Goal: Task Accomplishment & Management: Use online tool/utility

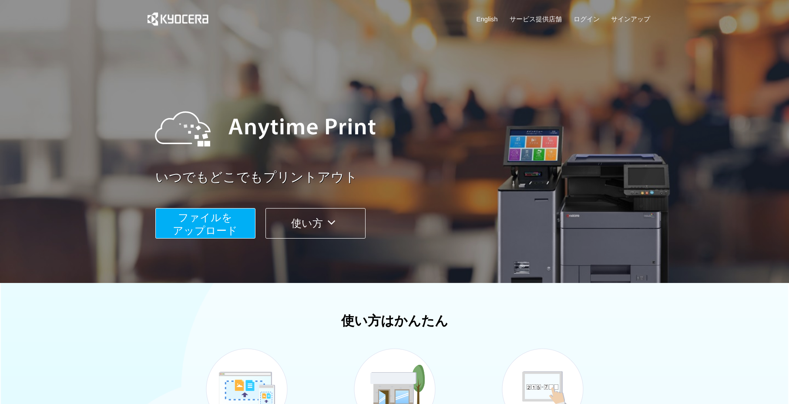
click at [593, 16] on link "ログイン" at bounding box center [587, 18] width 26 height 9
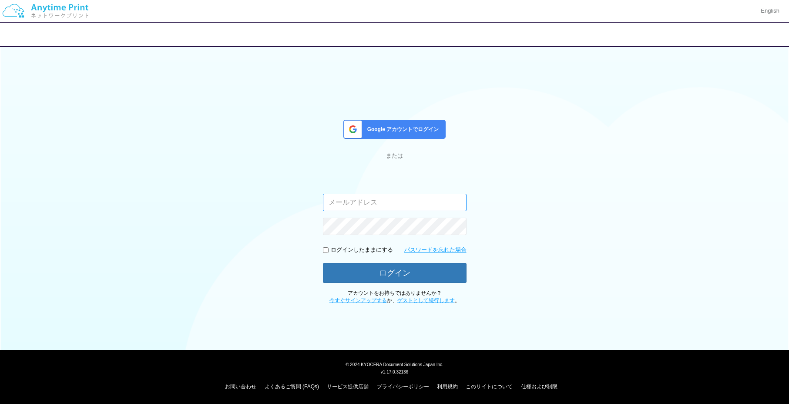
type input "[EMAIL_ADDRESS][DOMAIN_NAME]"
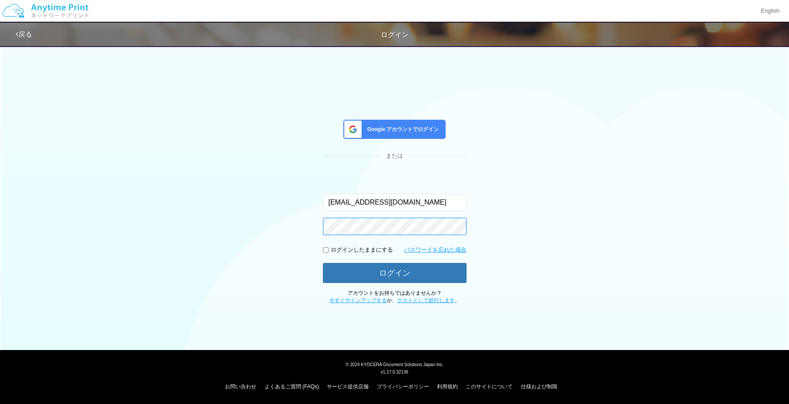
click at [394, 272] on button "ログイン" at bounding box center [395, 273] width 144 height 20
click at [341, 247] on p "ログインしたままにする" at bounding box center [362, 250] width 62 height 8
click at [326, 248] on input "checkbox" at bounding box center [326, 250] width 6 height 6
checkbox input "true"
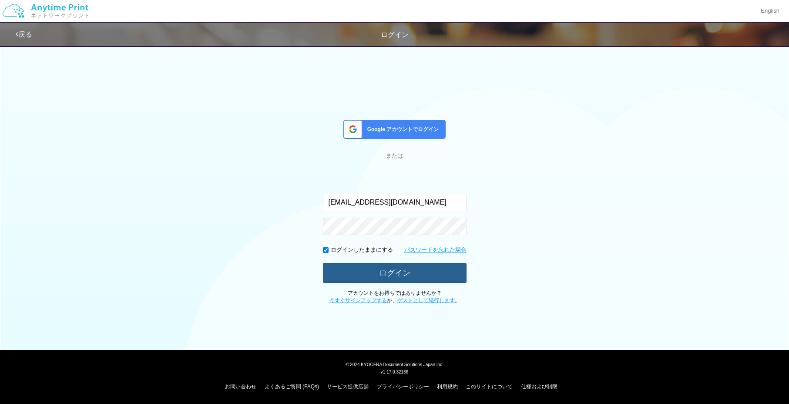
click at [394, 274] on button "ログイン" at bounding box center [395, 273] width 144 height 20
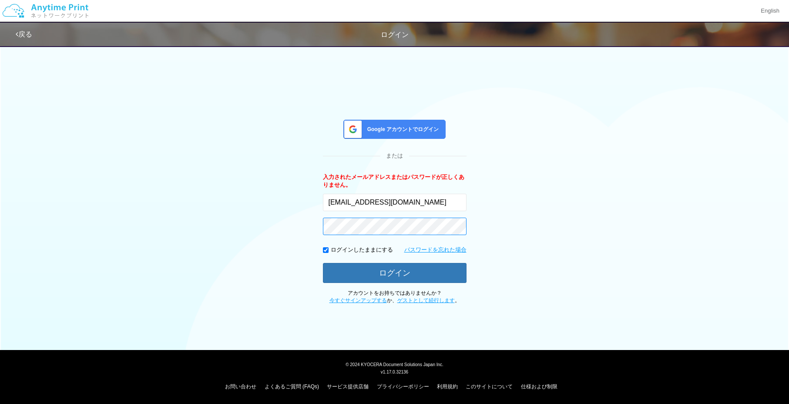
click at [394, 272] on button "ログイン" at bounding box center [395, 273] width 144 height 20
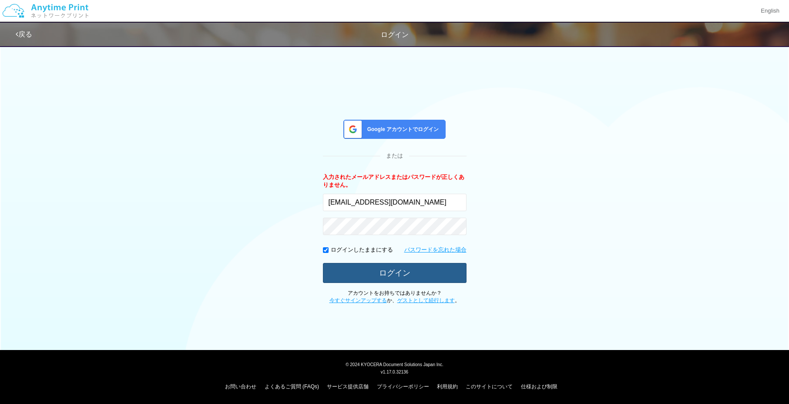
click at [421, 271] on button "ログイン" at bounding box center [395, 273] width 144 height 20
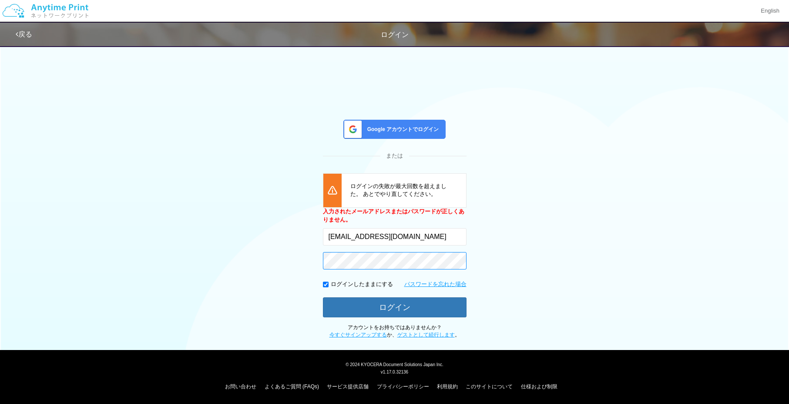
click at [394, 305] on button "ログイン" at bounding box center [395, 307] width 144 height 20
click at [435, 284] on link "パスワードを忘れた場合" at bounding box center [435, 284] width 62 height 8
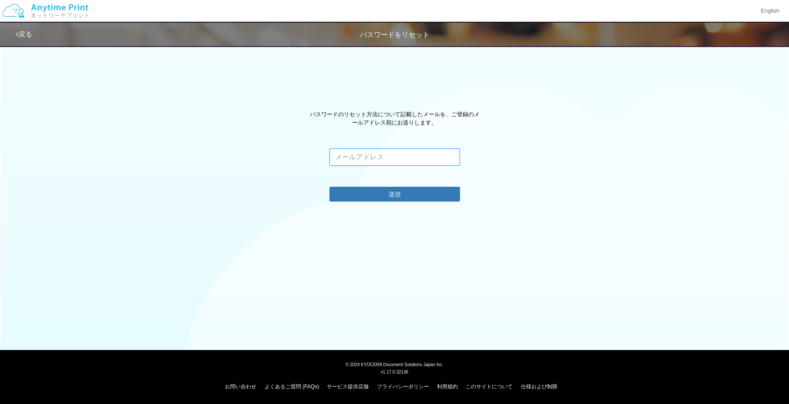
click at [366, 154] on input "email" at bounding box center [394, 156] width 131 height 17
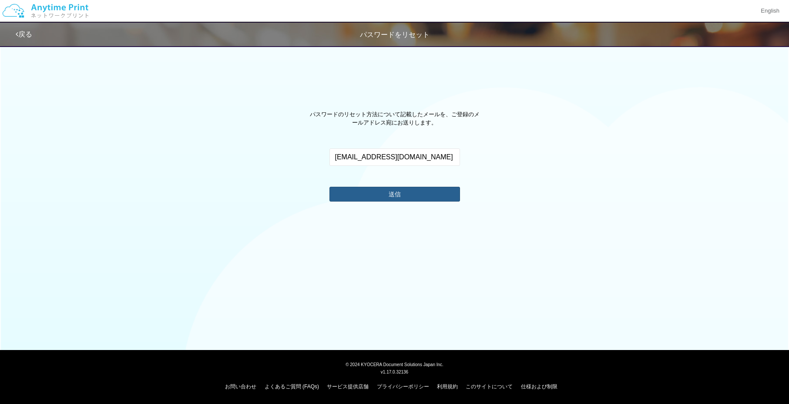
click at [412, 195] on button "送信" at bounding box center [394, 194] width 131 height 15
click at [430, 162] on input "[EMAIL_ADDRESS][DOMAIN_NAME]" at bounding box center [394, 156] width 131 height 17
drag, startPoint x: 430, startPoint y: 162, endPoint x: 309, endPoint y: 152, distance: 122.3
click at [309, 152] on div "パスワードのリセット方法について記載したメールを、ご登録のメールアドレス宛にお送りします。 [EMAIL_ADDRESS][DOMAIN_NAME] このメー…" at bounding box center [394, 150] width 789 height 115
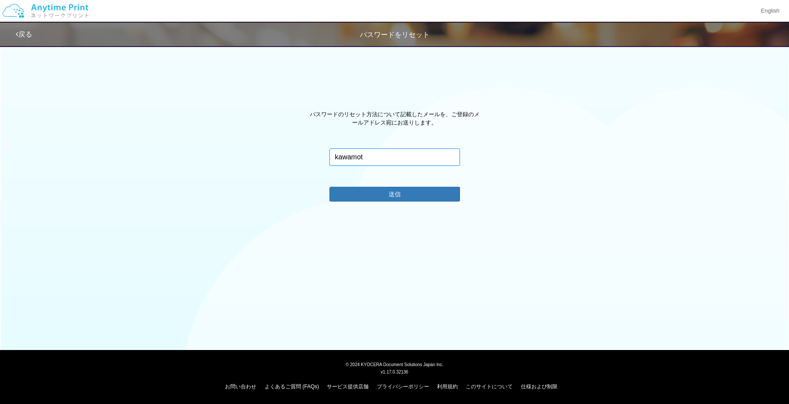
type input "kawamoto"
type input "[EMAIL_ADDRESS][DOMAIN_NAME]"
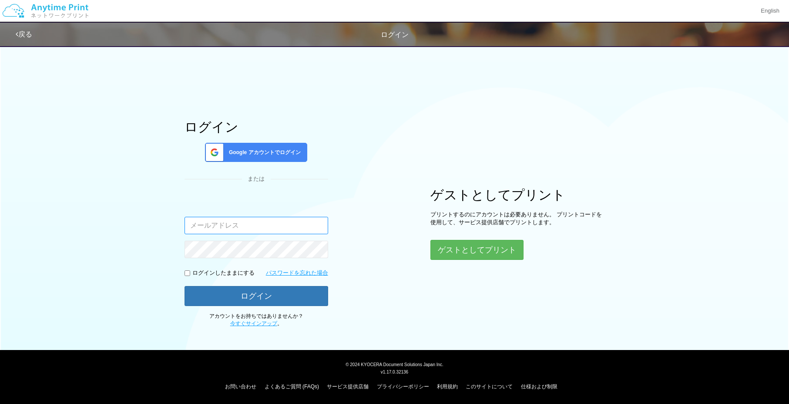
type input "[EMAIL_ADDRESS][DOMAIN_NAME]"
click at [128, 285] on div "ログイン Google アカウントでログイン または 入力されたメールアドレスまたはパスワードが正しくありません。 [EMAIL_ADDRESS][DOMAI…" at bounding box center [394, 184] width 789 height 286
click at [187, 273] on input "checkbox" at bounding box center [188, 273] width 6 height 6
checkbox input "true"
click at [256, 295] on button "ログイン" at bounding box center [257, 296] width 144 height 20
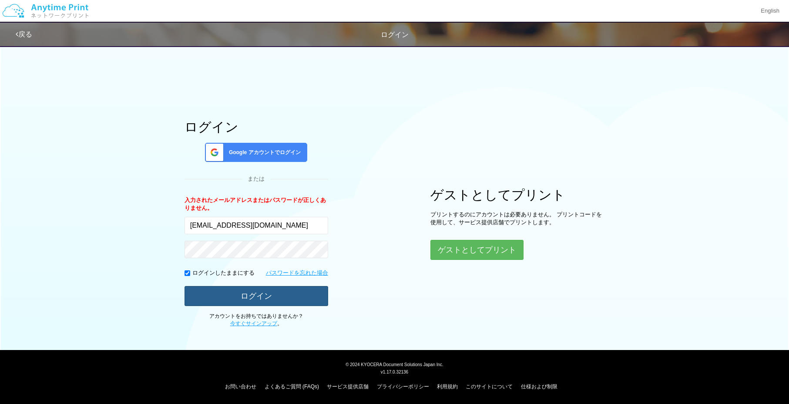
click at [287, 295] on button "ログイン" at bounding box center [257, 296] width 144 height 20
click at [288, 269] on link "パスワードを忘れた場合" at bounding box center [297, 273] width 62 height 8
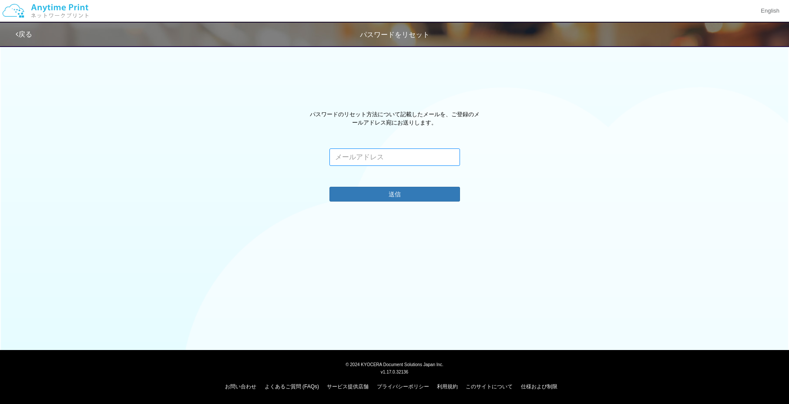
click at [411, 159] on input "email" at bounding box center [394, 156] width 131 height 17
type input "[EMAIL_ADDRESS][DOMAIN_NAME]"
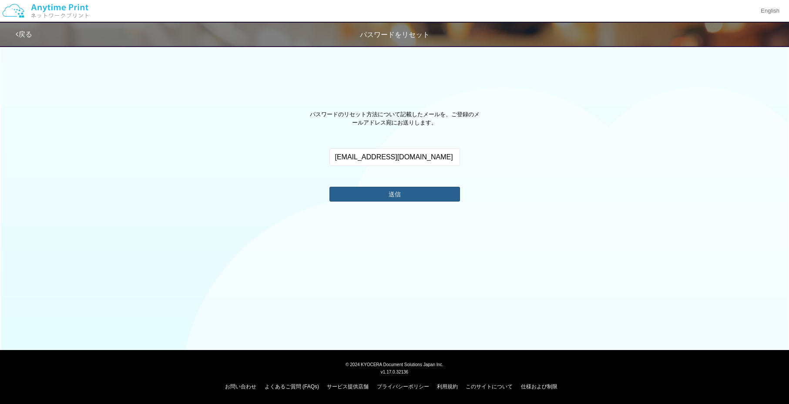
click at [409, 197] on button "送信" at bounding box center [394, 194] width 131 height 15
click at [433, 160] on input "[EMAIL_ADDRESS][DOMAIN_NAME]" at bounding box center [394, 156] width 131 height 17
click at [25, 33] on link "戻る" at bounding box center [24, 33] width 17 height 7
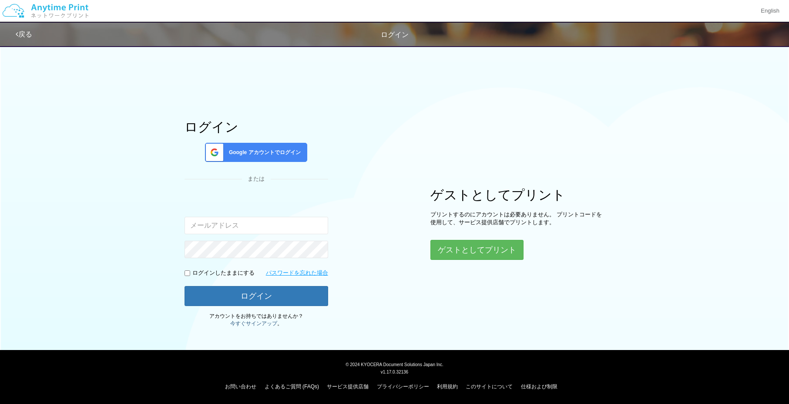
click at [254, 320] on link "今すぐサインアップ" at bounding box center [253, 323] width 47 height 6
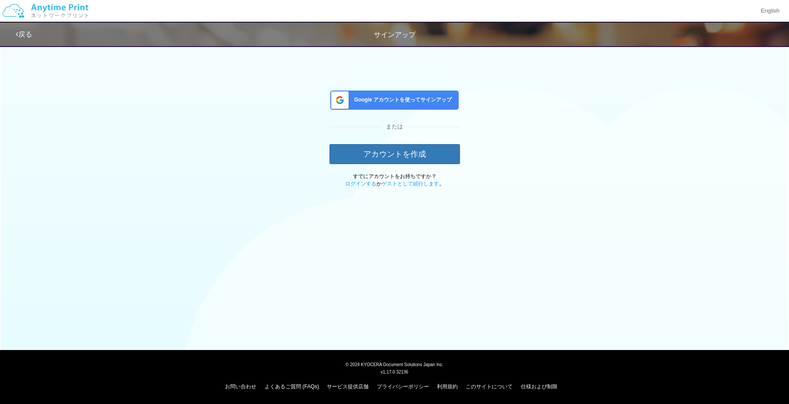
click at [425, 101] on span "Google アカウントを使ってサインアップ" at bounding box center [401, 99] width 101 height 7
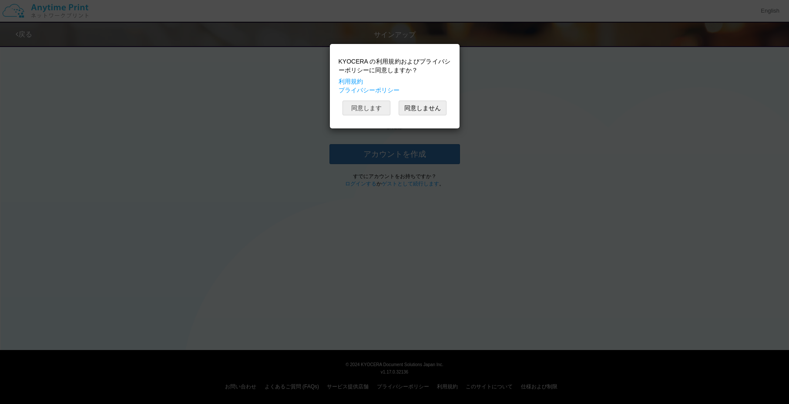
click at [371, 105] on button "同意します" at bounding box center [366, 108] width 48 height 15
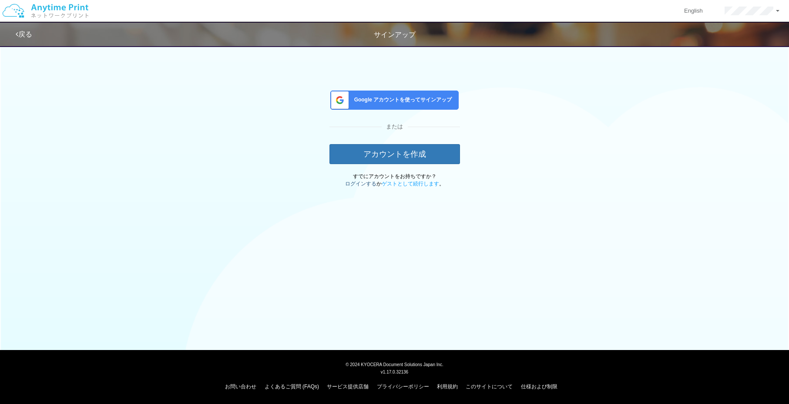
click at [368, 184] on link "ログインする" at bounding box center [360, 184] width 31 height 6
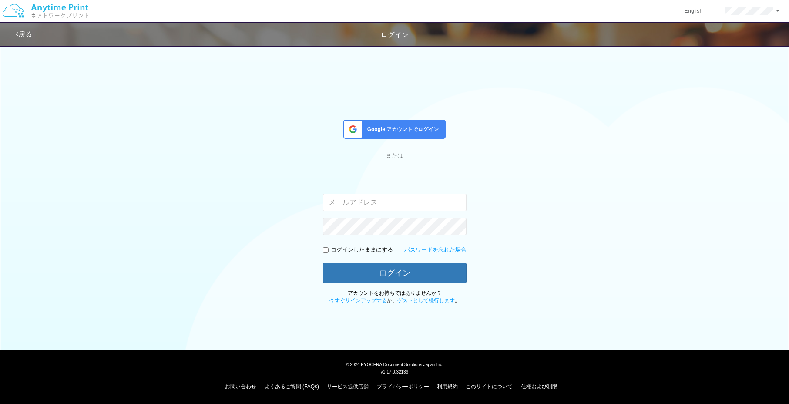
click at [567, 147] on div "Google アカウントでログイン または 入力されたメールアドレスまたはパスワードが正しくありません。 ログインしたままにする パスワードを忘れた場合 ログ…" at bounding box center [395, 172] width 522 height 263
click at [409, 132] on span "Google アカウントでログイン" at bounding box center [401, 129] width 75 height 7
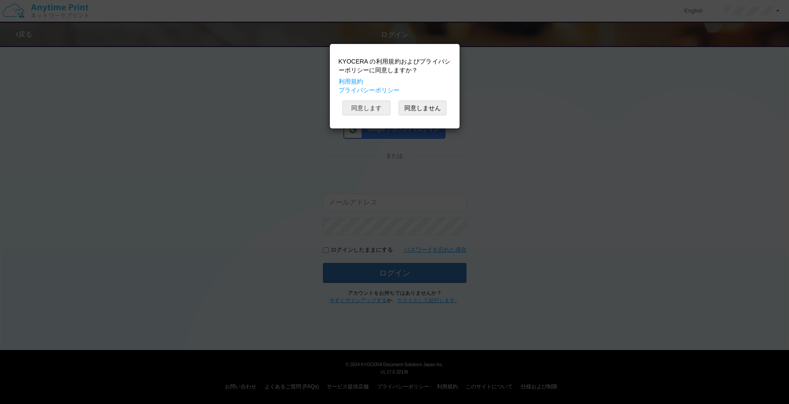
click at [372, 107] on button "同意します" at bounding box center [366, 108] width 48 height 15
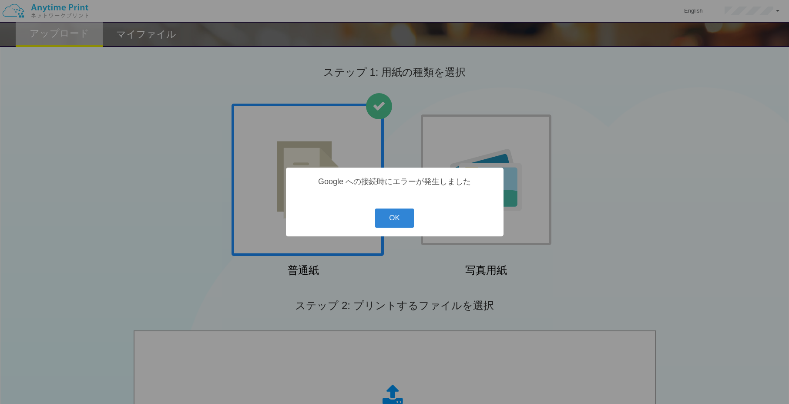
scroll to position [1, 0]
click at [410, 222] on button "OK" at bounding box center [394, 217] width 39 height 19
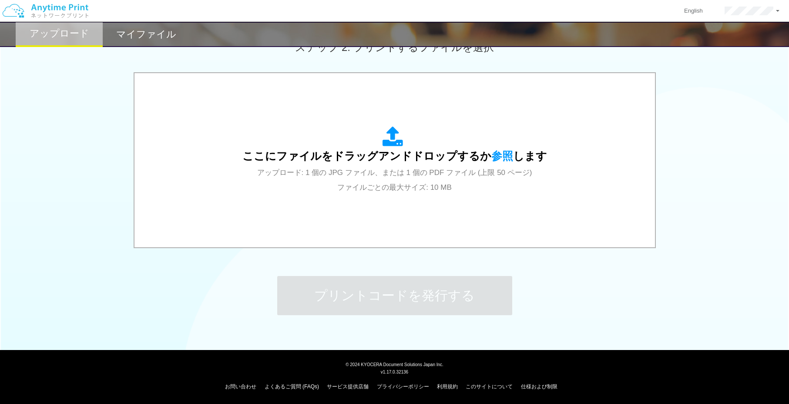
scroll to position [258, 0]
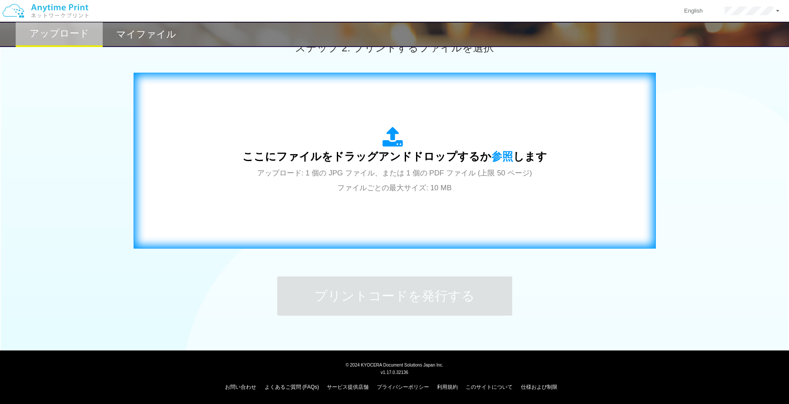
click at [468, 198] on div "ここにファイルをドラッグアンドドロップするか 参照 します アップロード: 1 個の JPG ファイル、または 1 個の PDF ファイル (上限 50 ペー…" at bounding box center [395, 161] width 504 height 158
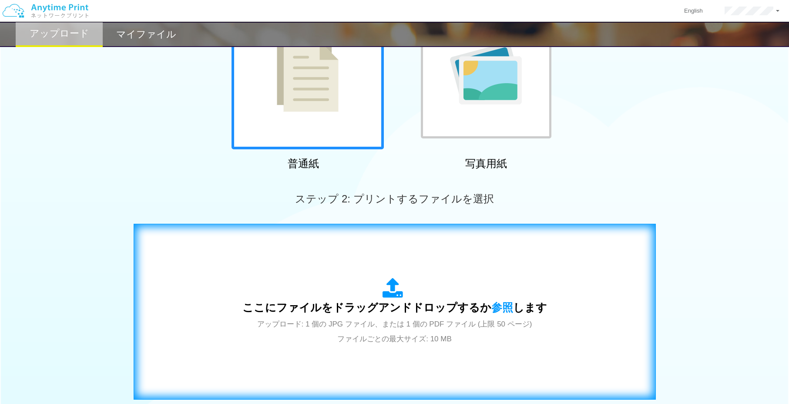
scroll to position [115, 0]
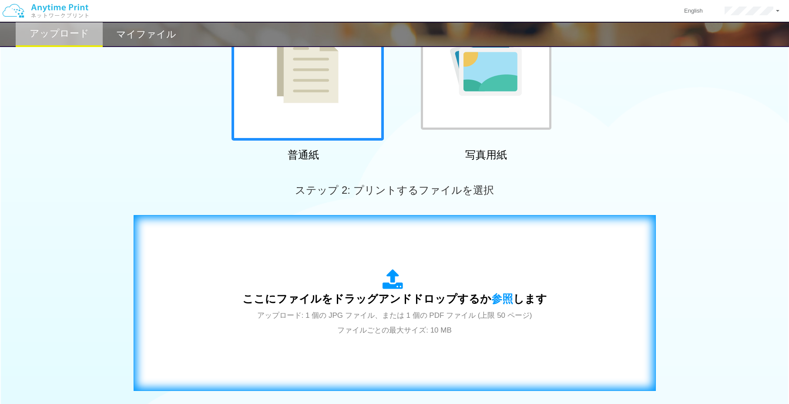
click at [428, 319] on span "アップロード: 1 個の JPG ファイル、または 1 個の PDF ファイル (上限 50 ページ) ファイルごとの最大サイズ: 10 MB" at bounding box center [394, 322] width 275 height 23
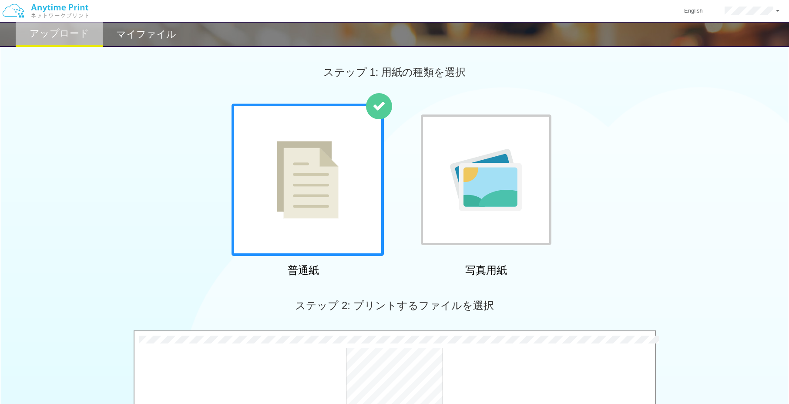
scroll to position [0, 0]
click at [319, 242] on div at bounding box center [308, 180] width 152 height 152
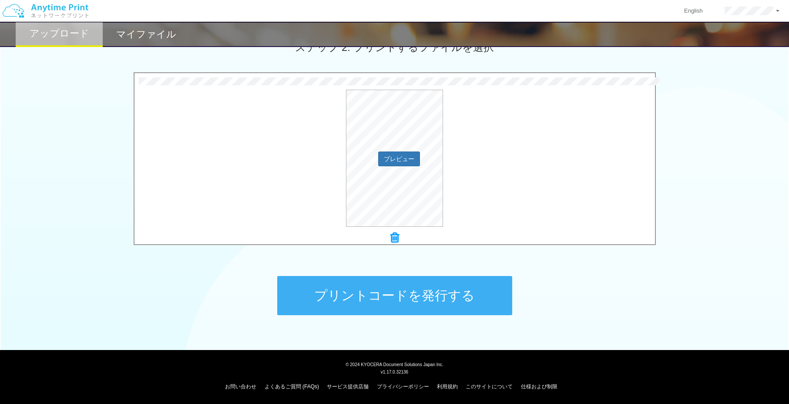
scroll to position [258, 0]
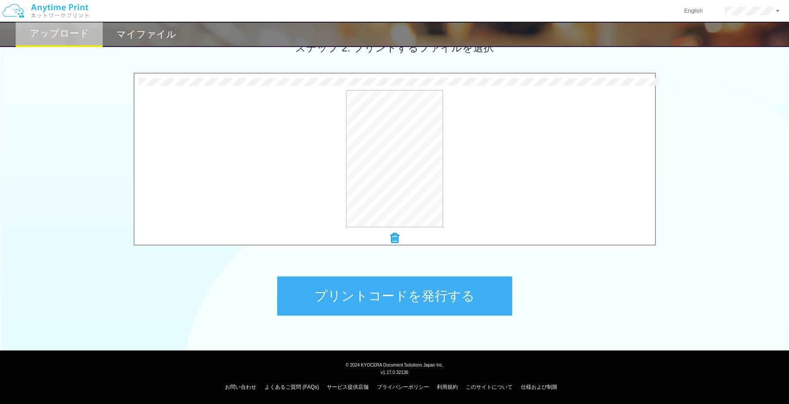
click at [396, 236] on icon at bounding box center [394, 237] width 9 height 11
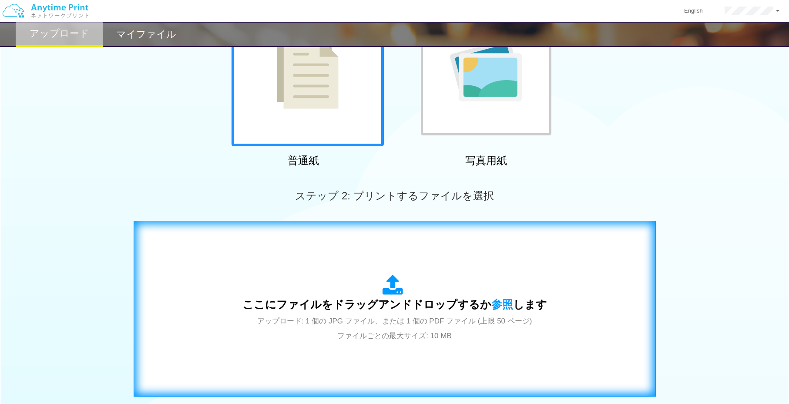
scroll to position [114, 0]
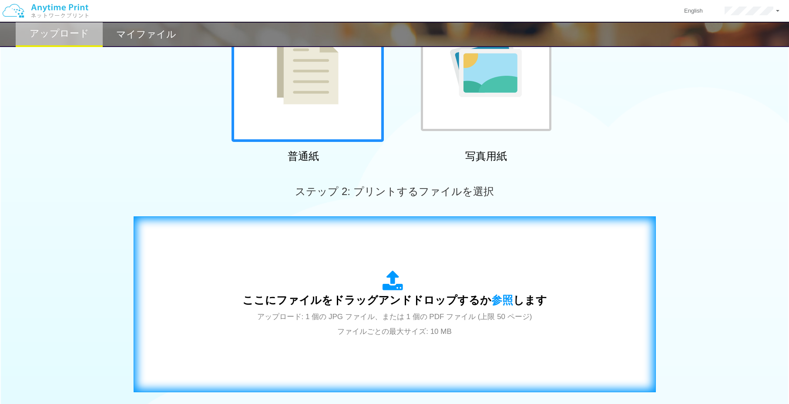
click at [443, 310] on div "ここにファイルをドラッグアンドドロップするか 参照 します アップロード: 1 個の JPG ファイル、または 1 個の PDF ファイル (上限 50 ペー…" at bounding box center [394, 304] width 305 height 68
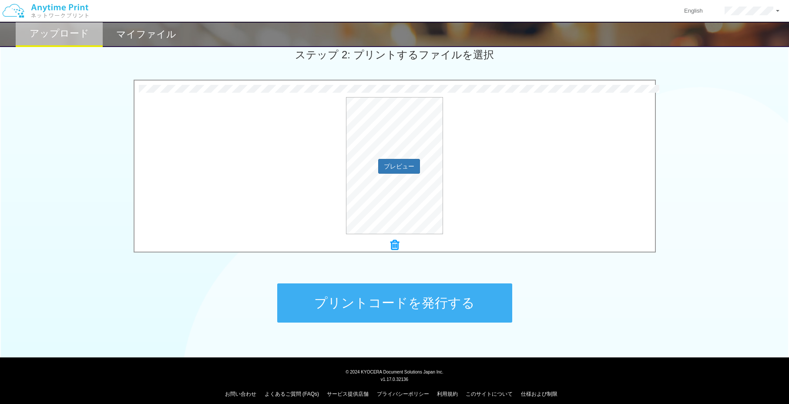
scroll to position [250, 0]
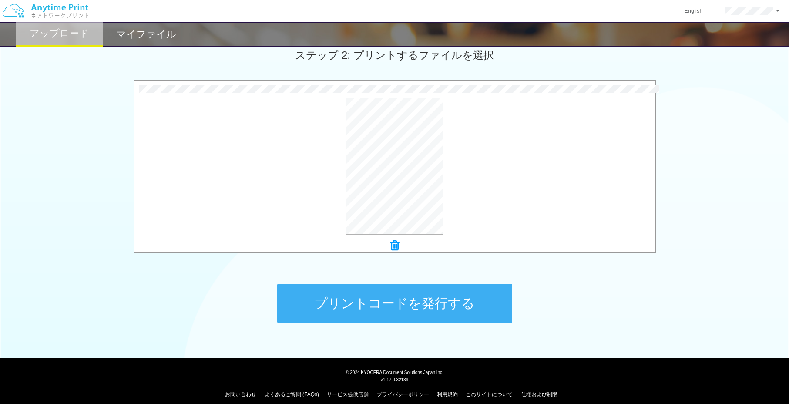
click at [441, 308] on button "プリントコードを発行する" at bounding box center [394, 303] width 235 height 39
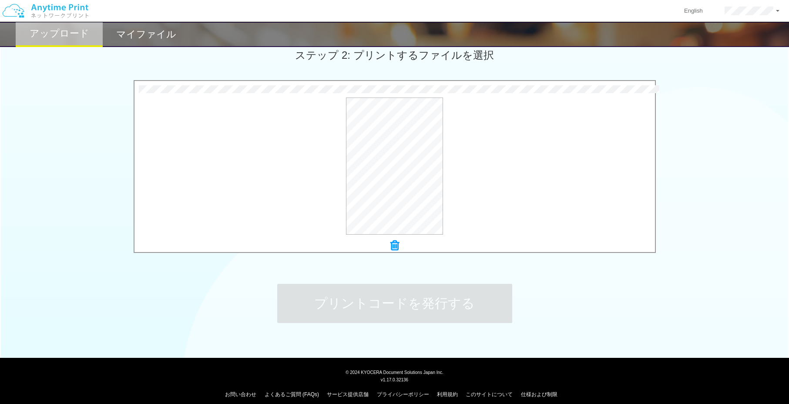
scroll to position [0, 0]
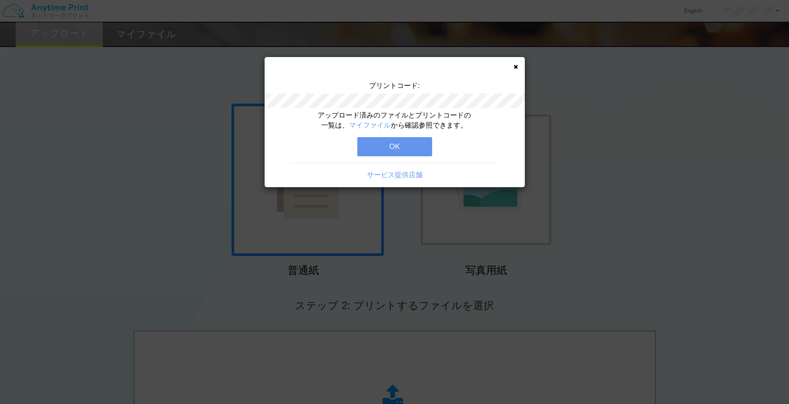
click at [398, 145] on button "OK" at bounding box center [394, 146] width 75 height 19
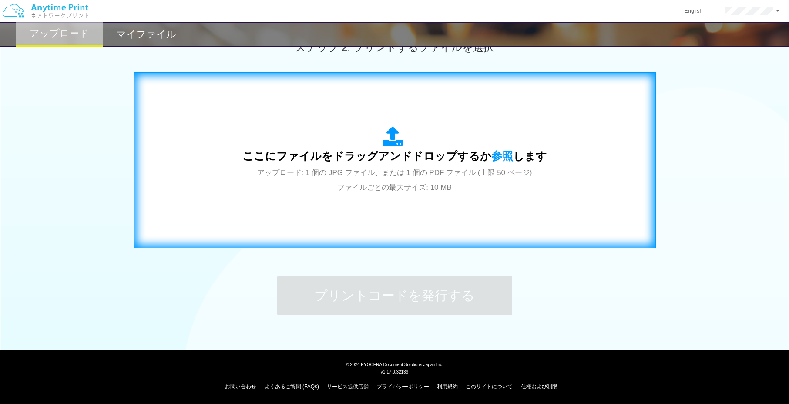
scroll to position [258, 0]
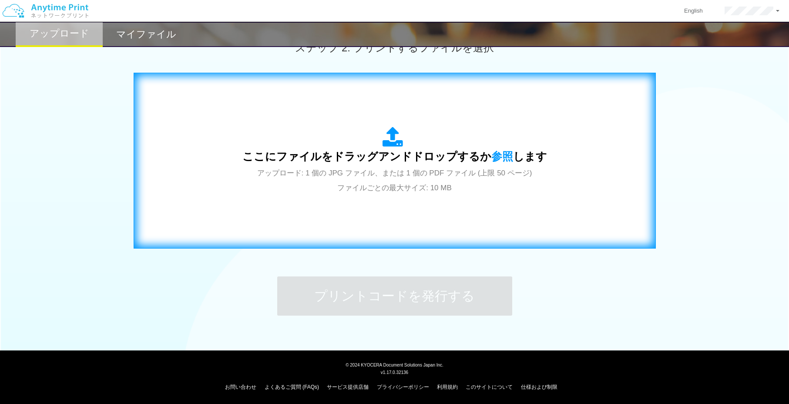
click at [473, 174] on span "アップロード: 1 個の JPG ファイル、または 1 個の PDF ファイル (上限 50 ページ) ファイルごとの最大サイズ: 10 MB" at bounding box center [394, 180] width 275 height 23
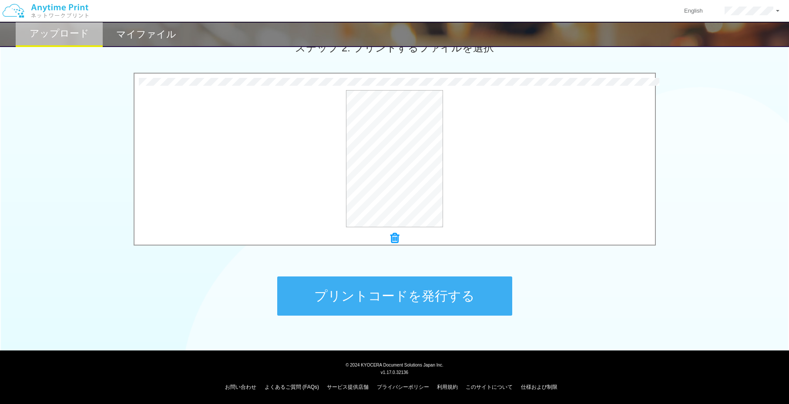
click at [436, 296] on button "プリントコードを発行する" at bounding box center [394, 295] width 235 height 39
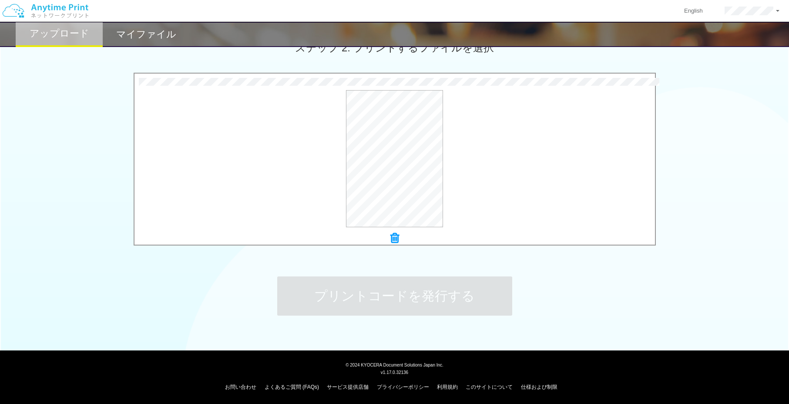
scroll to position [0, 0]
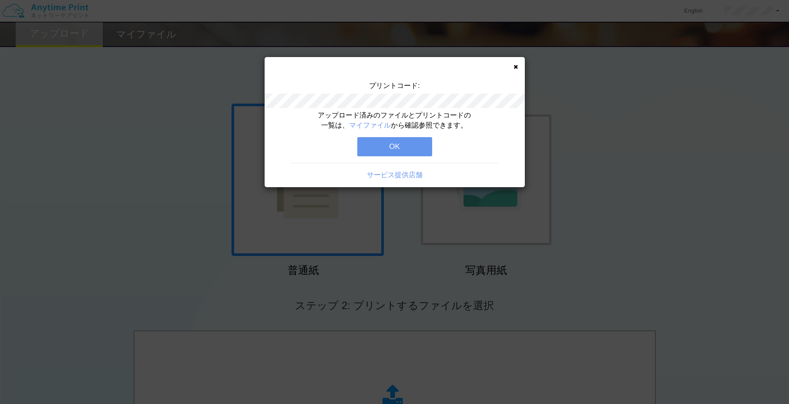
click at [393, 143] on button "OK" at bounding box center [394, 146] width 75 height 19
